Goal: Transaction & Acquisition: Purchase product/service

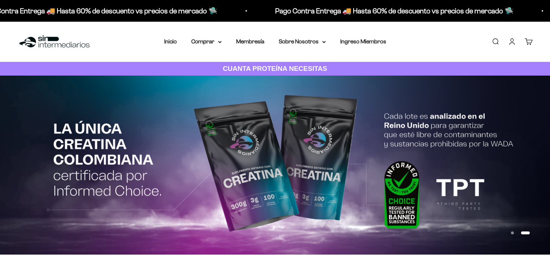
click at [513, 44] on link "Iniciar sesión" at bounding box center [512, 42] width 8 height 8
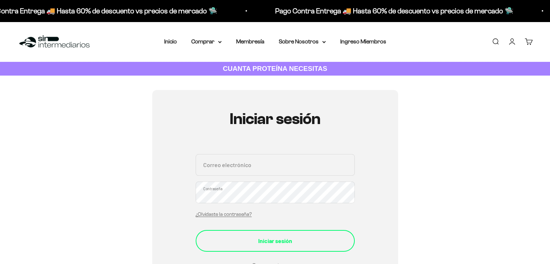
click at [311, 251] on button "Iniciar sesión" at bounding box center [275, 241] width 159 height 22
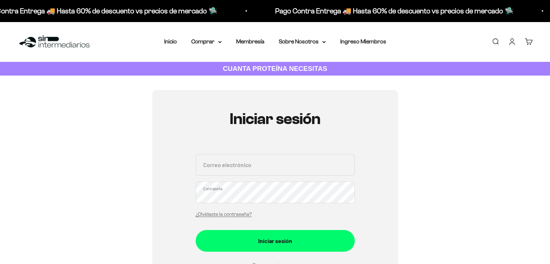
click at [302, 177] on div "Correo electrónico Contraseña ¿Olvidaste la contraseña?" at bounding box center [275, 187] width 159 height 67
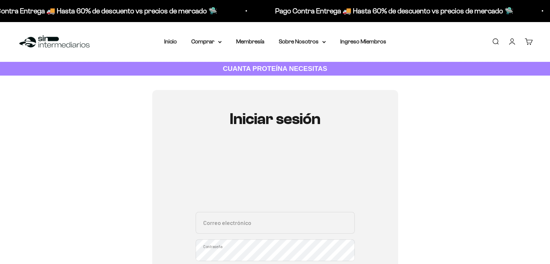
type input "lejo.argaez@gmail.com"
click at [300, 220] on input "lejo.argaez@gmail.com" at bounding box center [275, 223] width 159 height 22
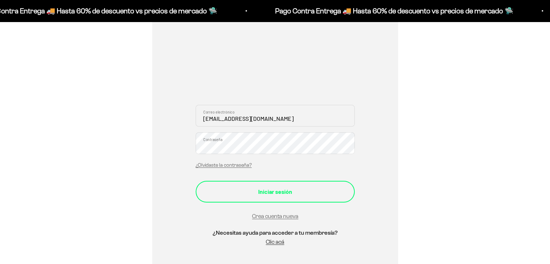
scroll to position [108, 0]
click at [311, 197] on button "Iniciar sesión" at bounding box center [275, 190] width 159 height 22
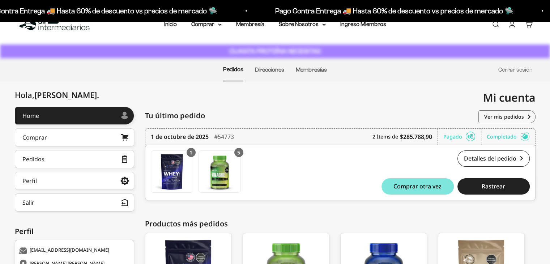
scroll to position [36, 0]
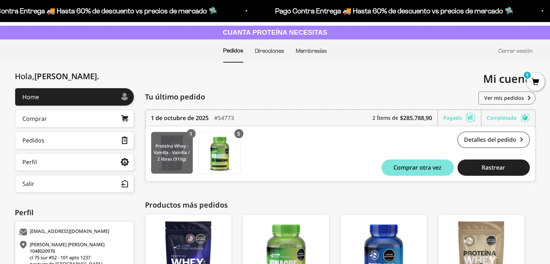
click at [171, 161] on img at bounding box center [172, 153] width 42 height 42
